Goal: Task Accomplishment & Management: Use online tool/utility

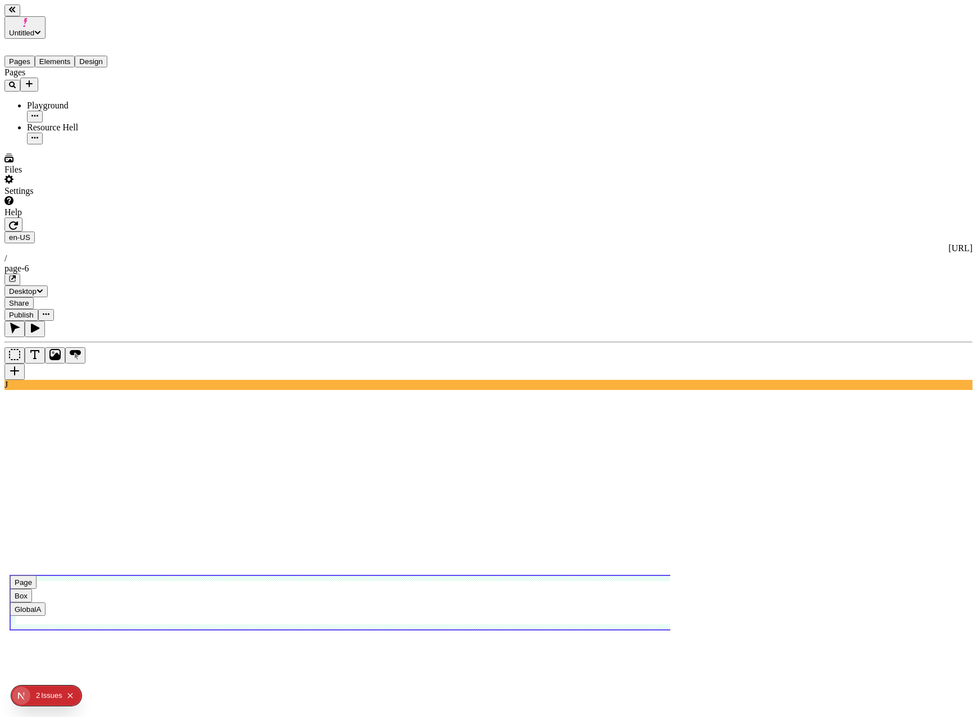
click at [458, 575] on use at bounding box center [364, 602] width 708 height 54
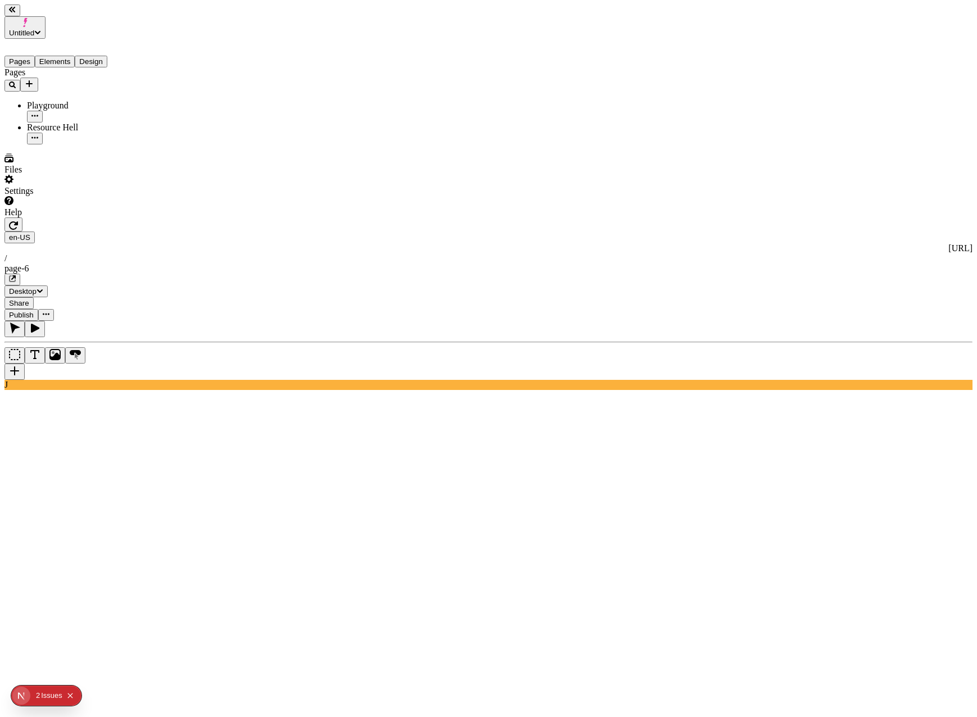
click at [18, 221] on icon "button" at bounding box center [13, 225] width 9 height 9
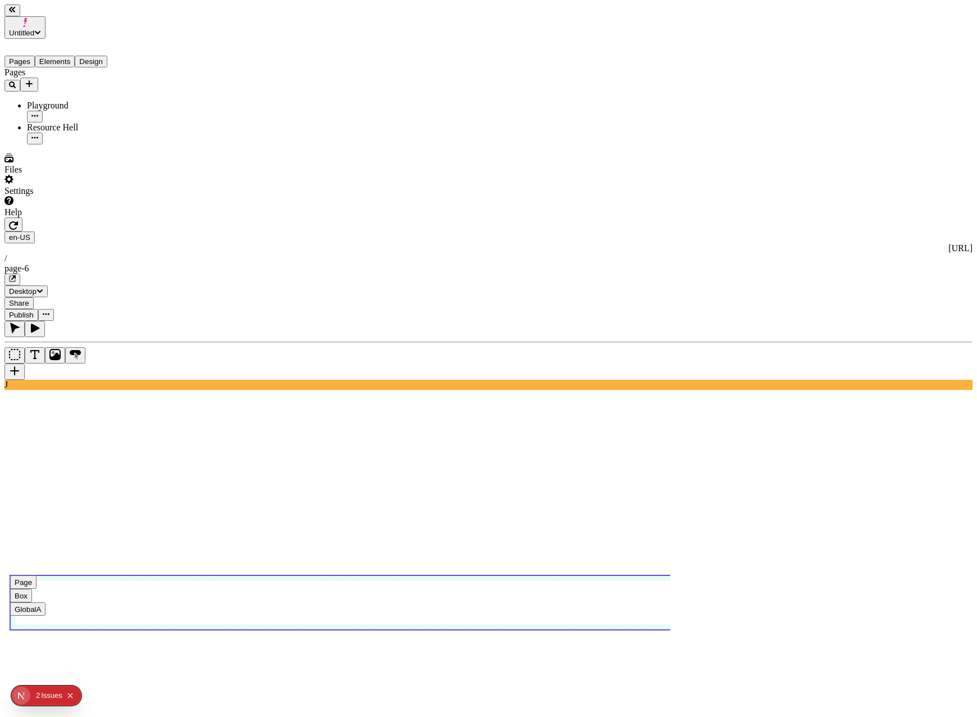
click at [201, 575] on use at bounding box center [364, 602] width 708 height 54
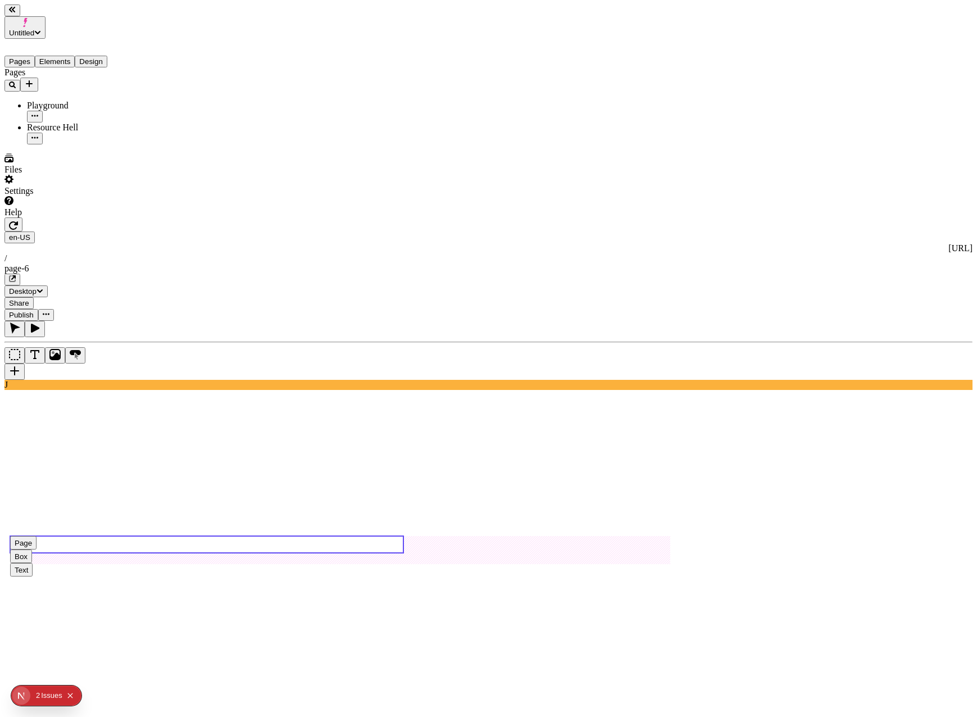
click at [238, 536] on use at bounding box center [206, 544] width 393 height 17
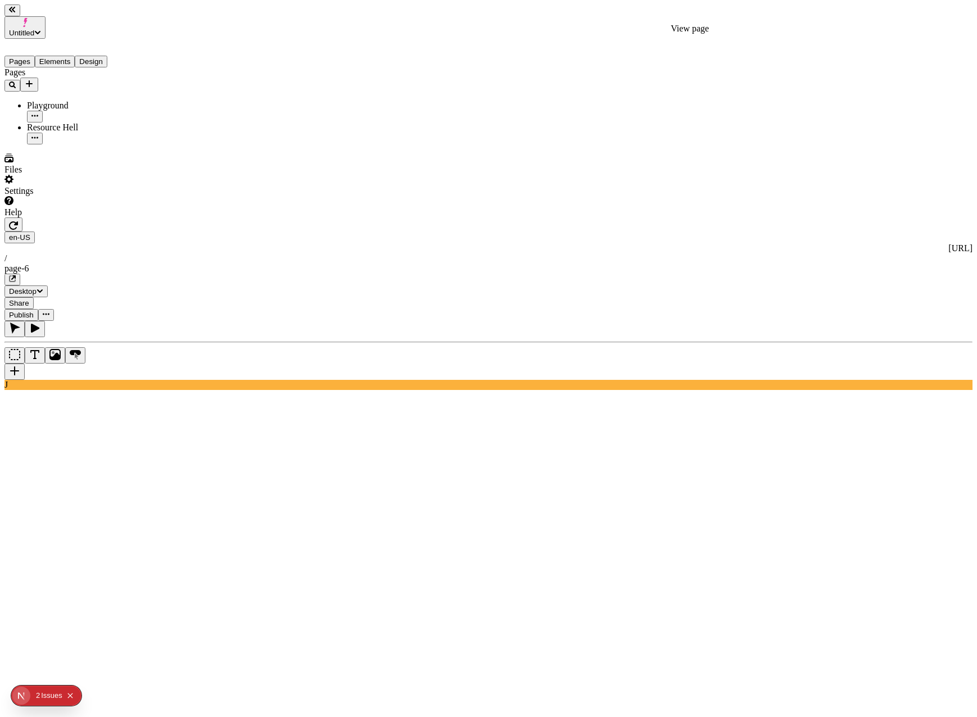
click at [16, 275] on icon "button" at bounding box center [13, 277] width 4 height 4
